Goal: Task Accomplishment & Management: Use online tool/utility

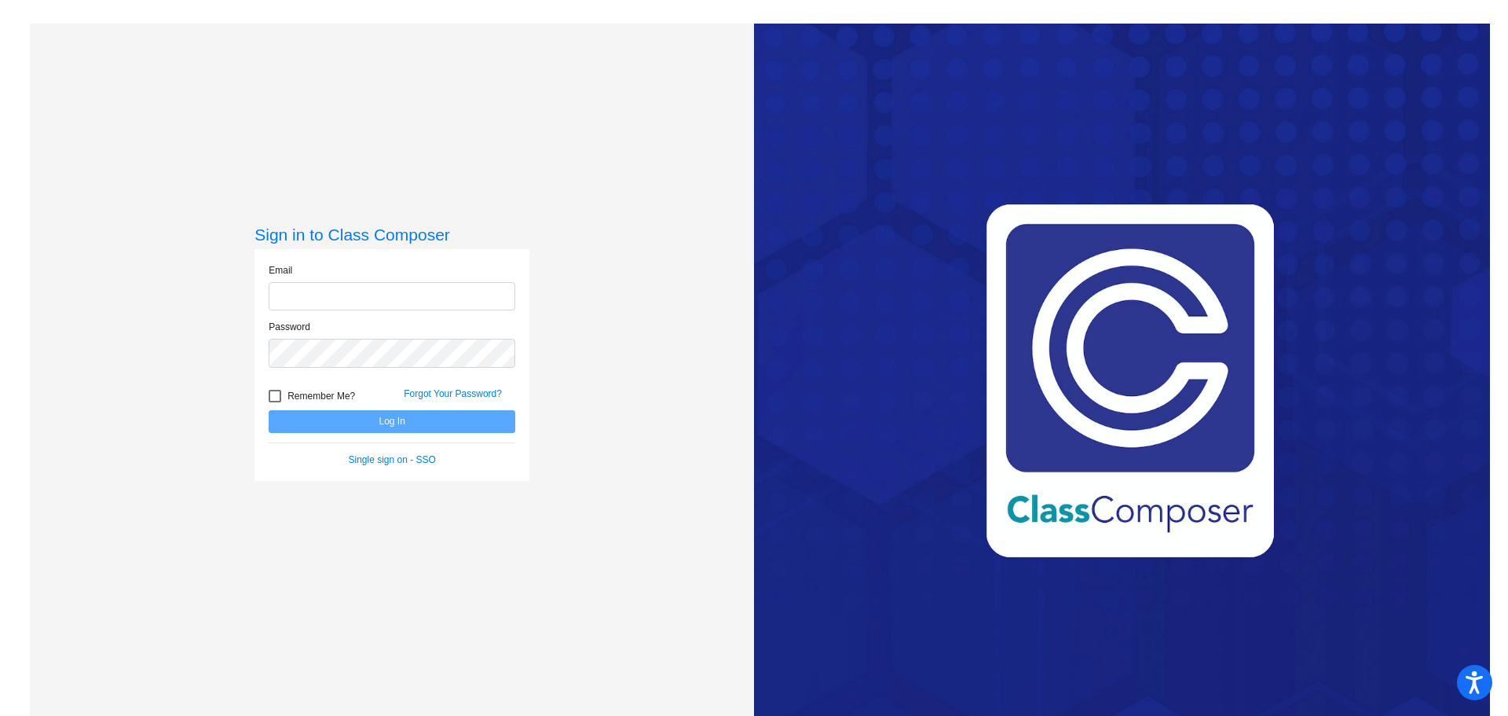
type input "[PERSON_NAME][EMAIL_ADDRESS][PERSON_NAME][PERSON_NAME][DOMAIN_NAME]"
click at [430, 418] on button "Log In" at bounding box center [392, 421] width 247 height 23
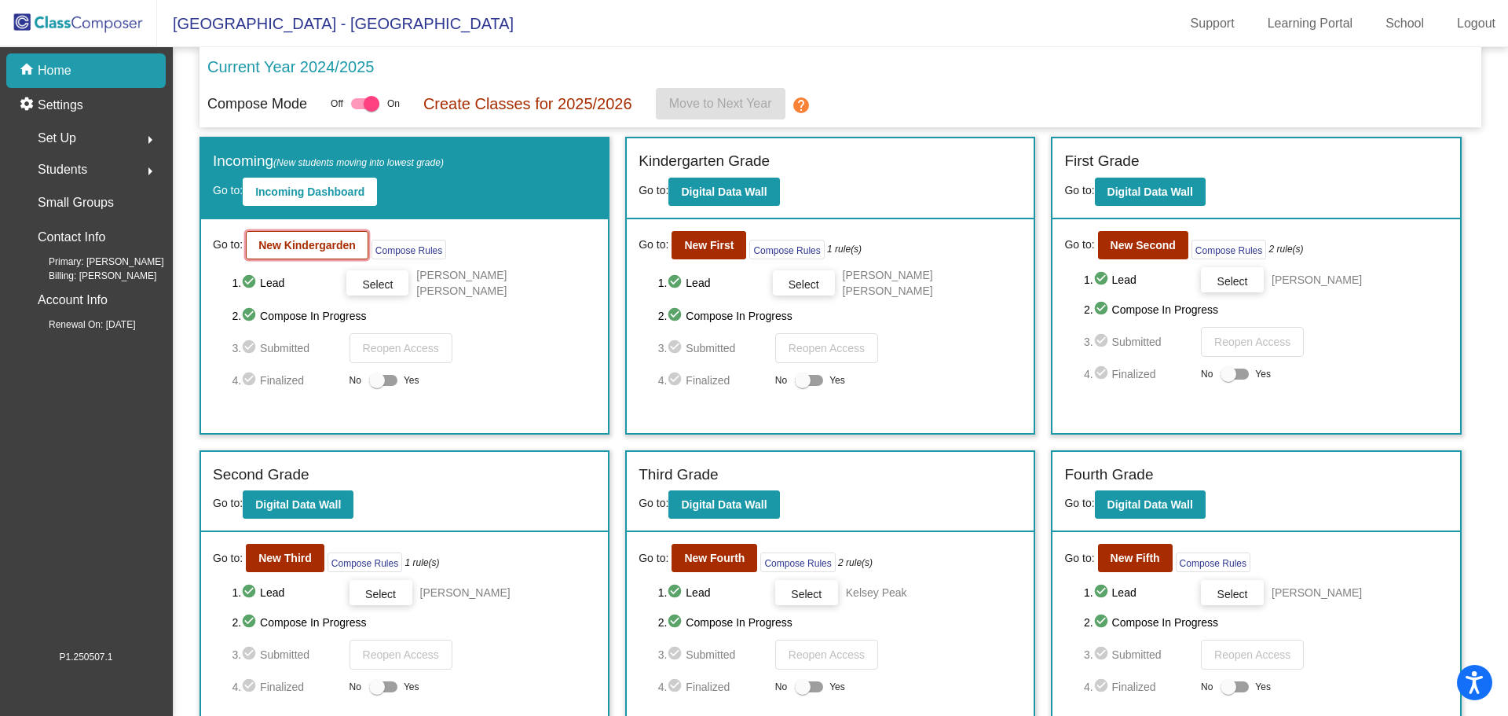
click at [329, 249] on b "New Kindergarden" at bounding box center [306, 245] width 97 height 13
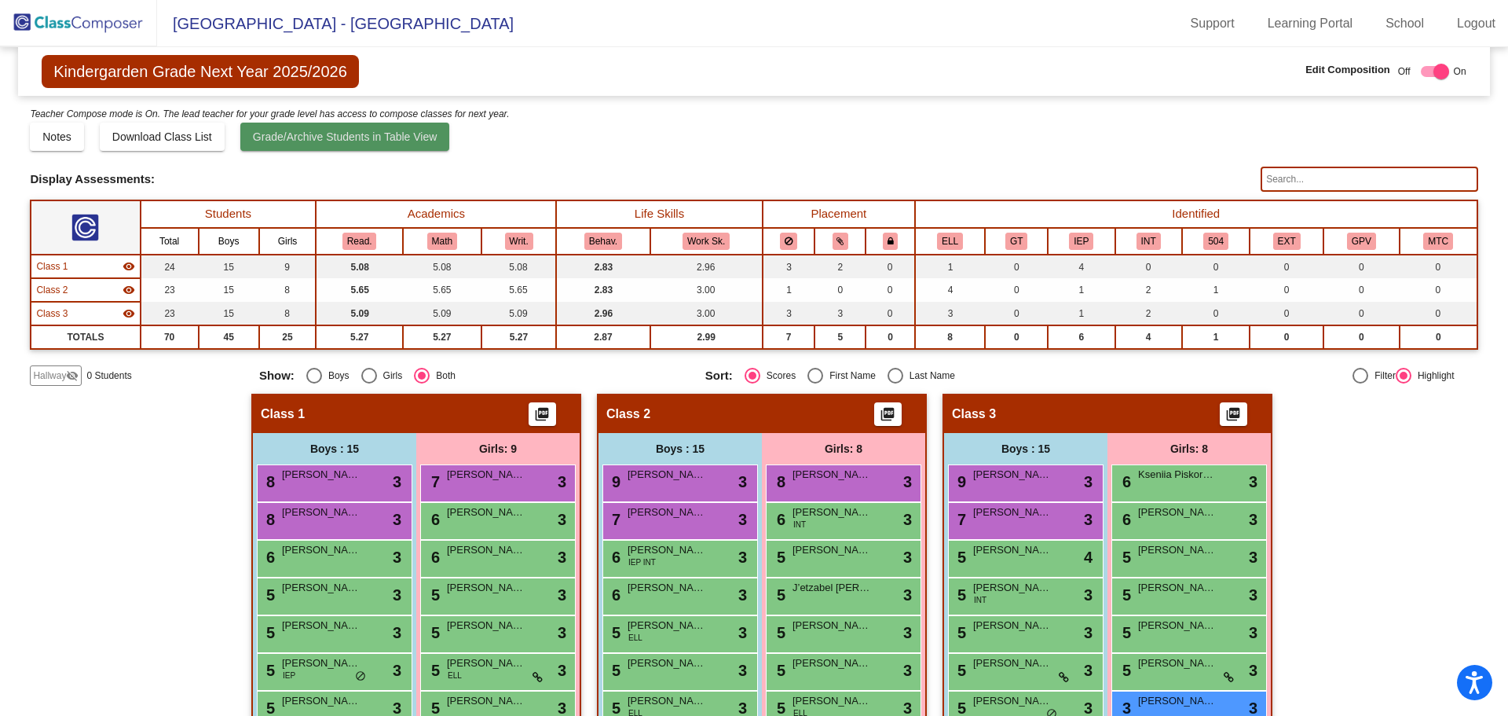
click at [370, 136] on span "Grade/Archive Students in Table View" at bounding box center [345, 136] width 185 height 13
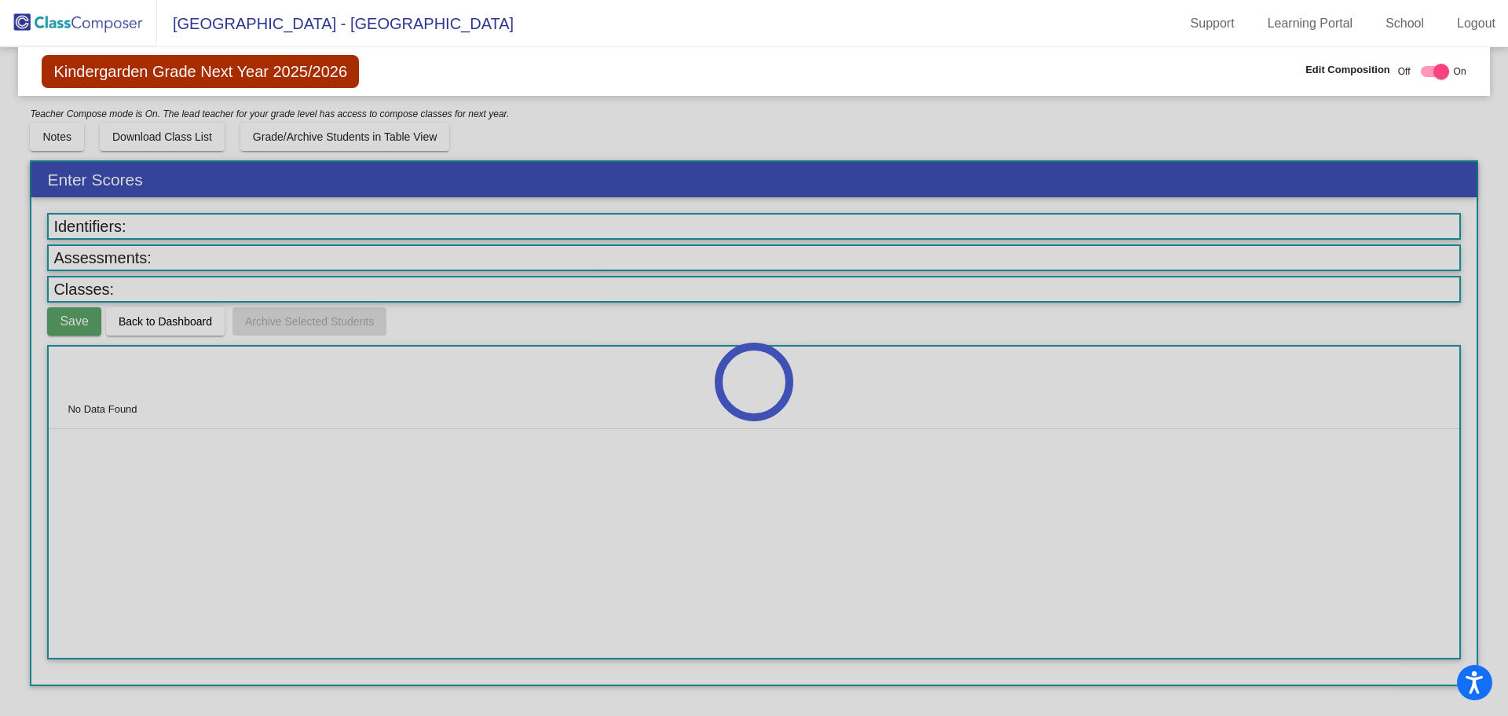
click at [181, 321] on div at bounding box center [754, 381] width 1508 height 668
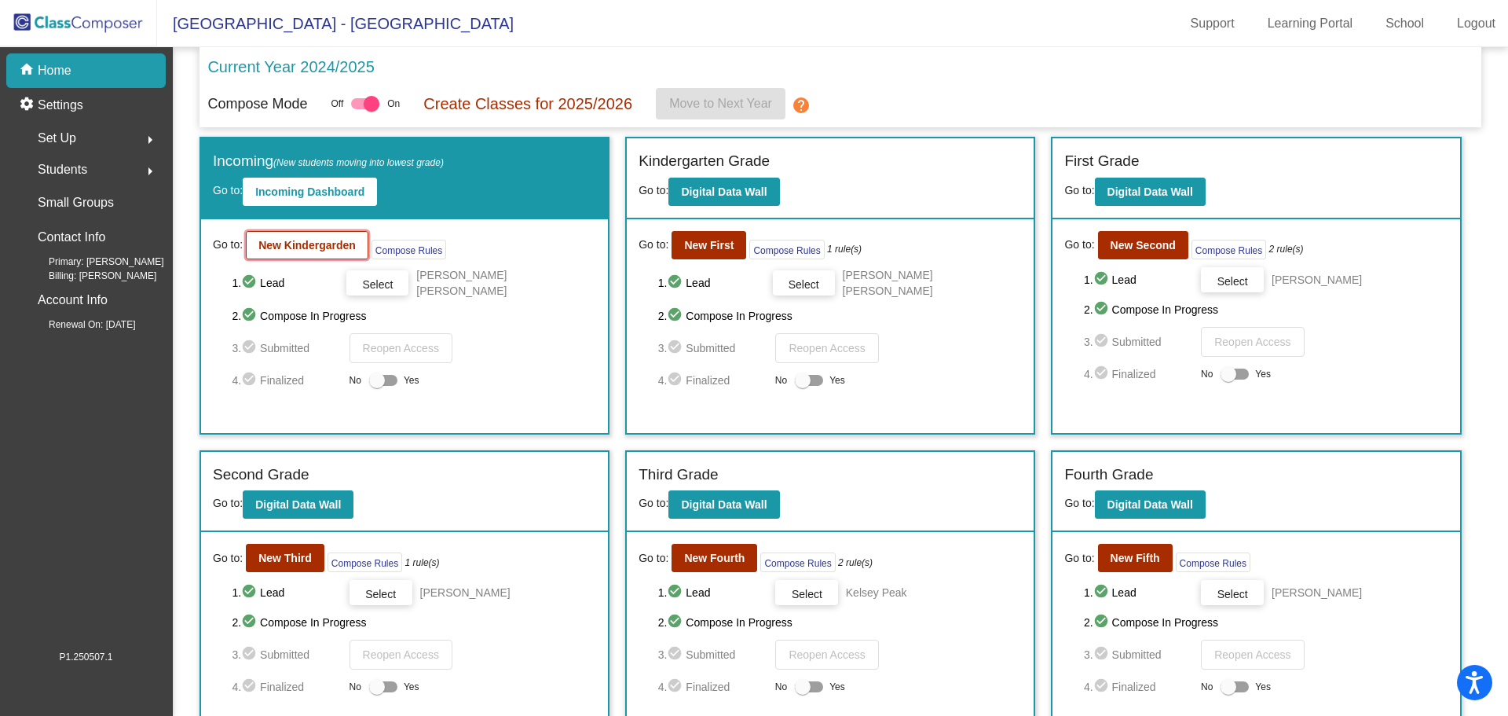
click at [320, 247] on b "New Kindergarden" at bounding box center [306, 245] width 97 height 13
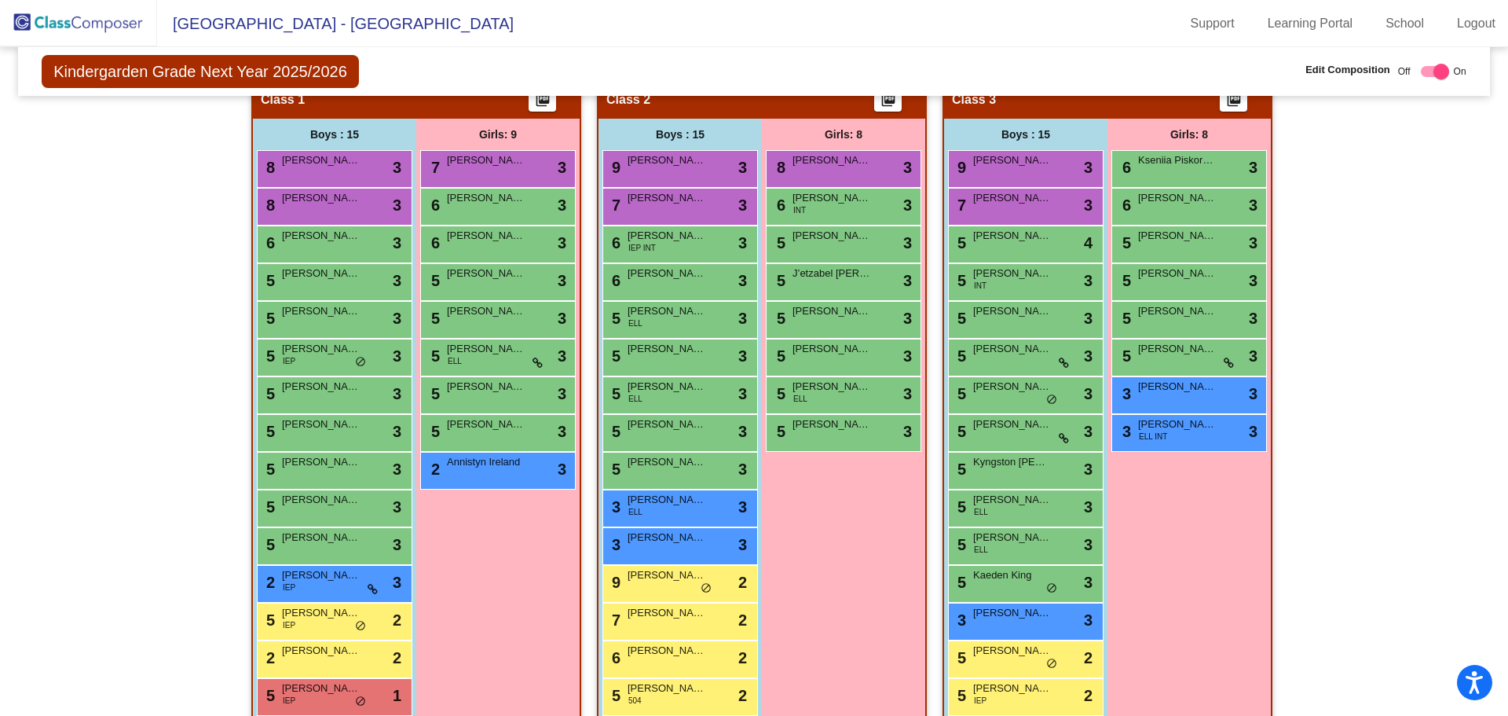
scroll to position [339, 0]
